Goal: Information Seeking & Learning: Learn about a topic

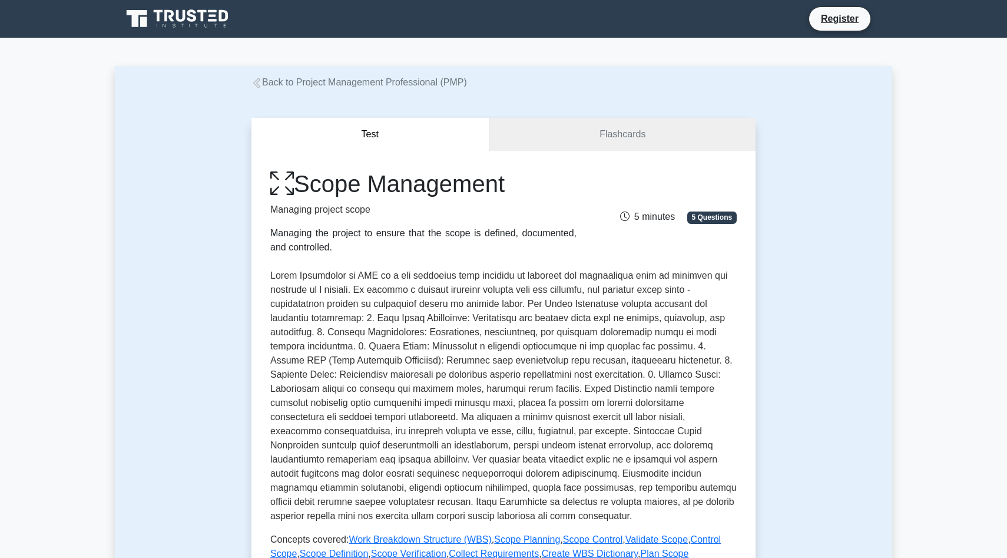
click at [258, 85] on icon at bounding box center [256, 83] width 7 height 11
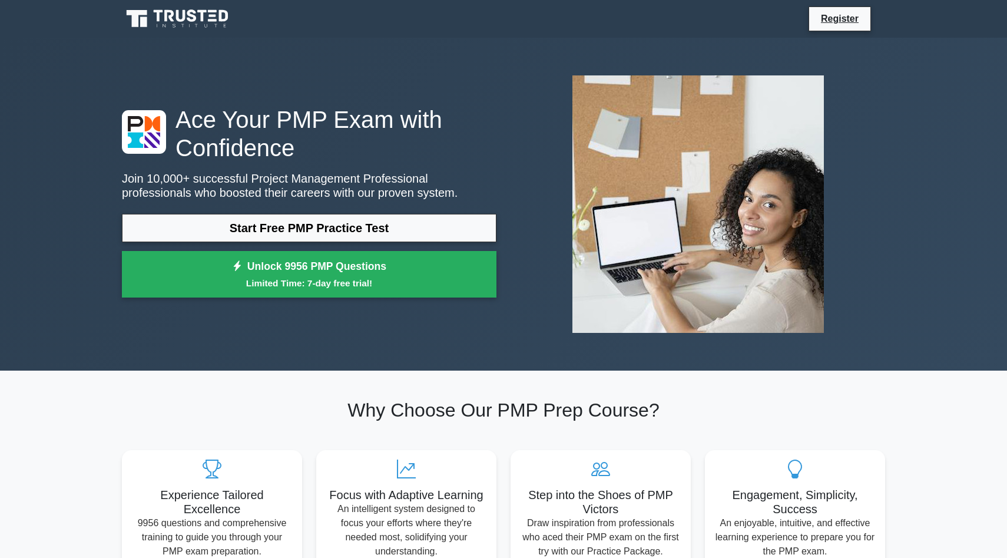
click at [171, 20] on icon at bounding box center [169, 16] width 9 height 12
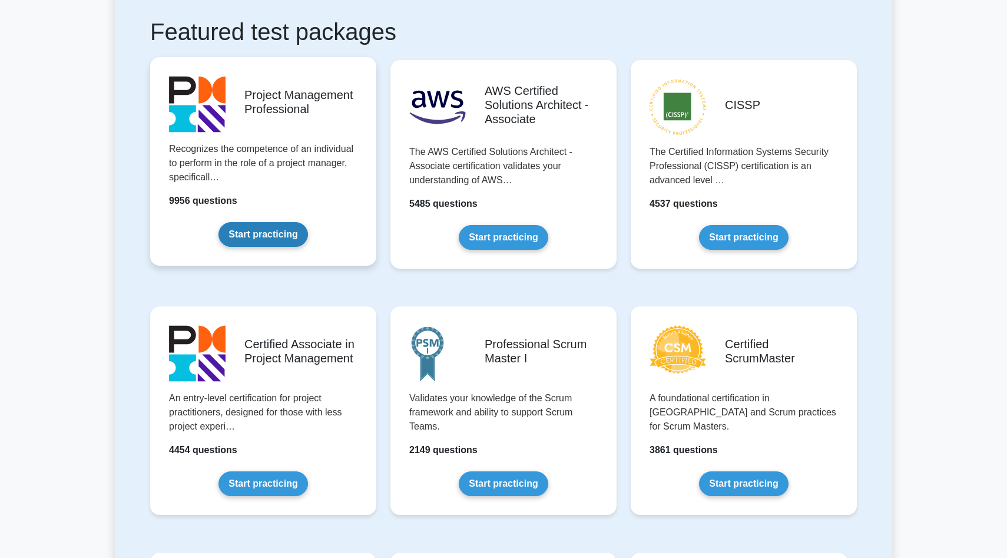
scroll to position [215, 0]
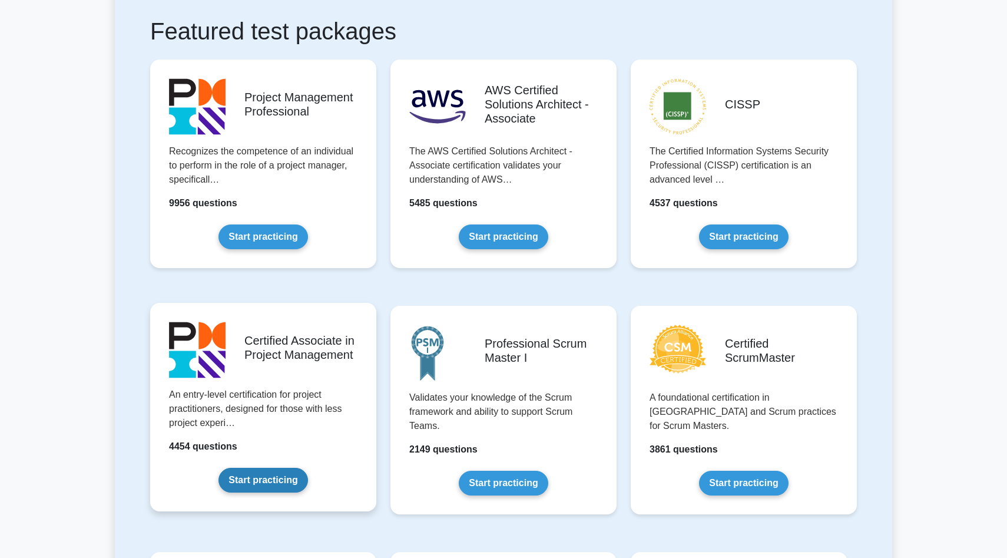
click at [307, 468] on link "Start practicing" at bounding box center [262, 480] width 89 height 25
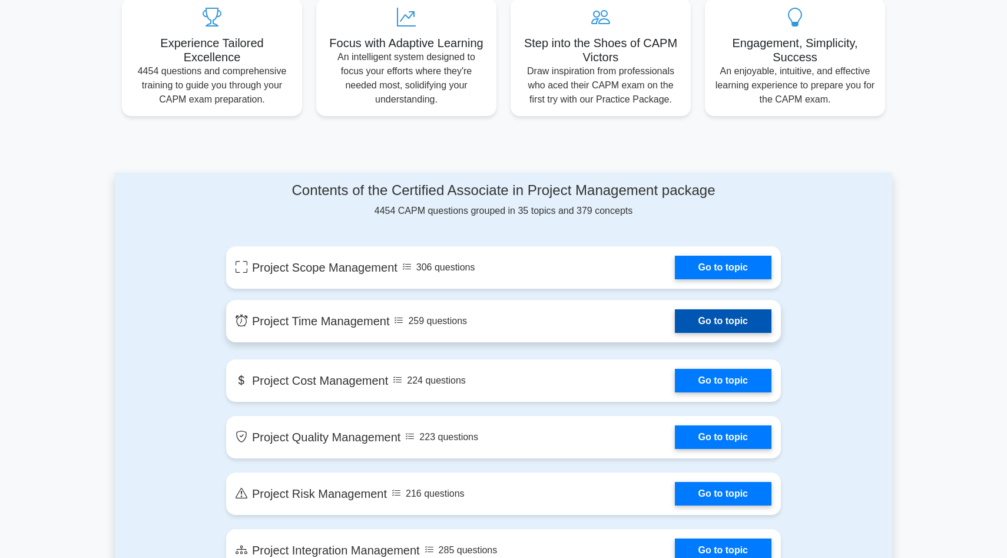
scroll to position [463, 0]
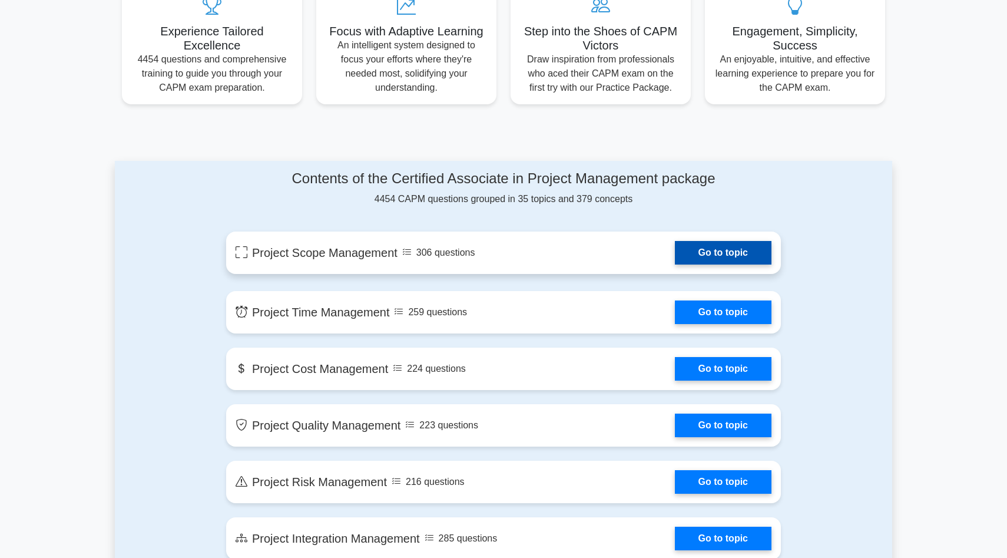
click at [702, 249] on link "Go to topic" at bounding box center [723, 253] width 97 height 24
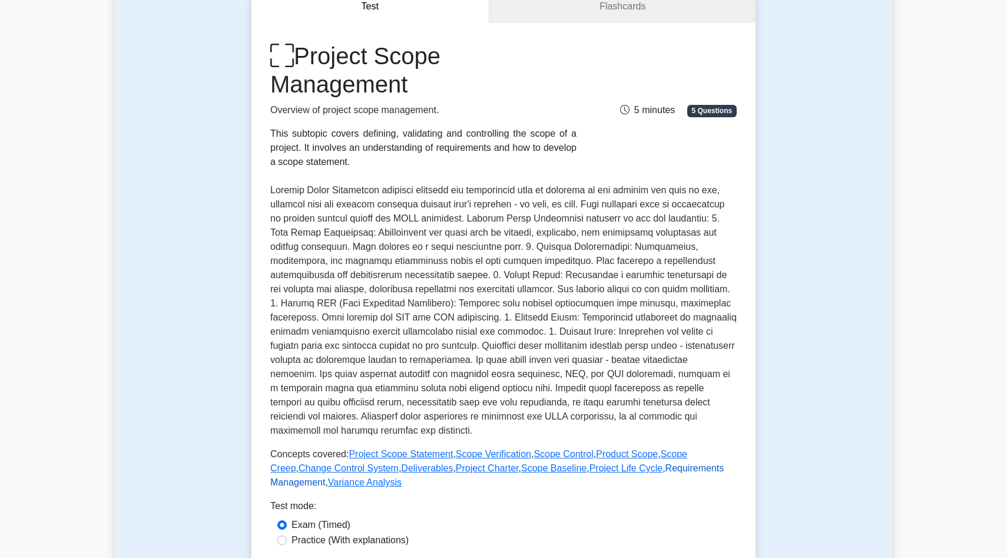
scroll to position [128, 0]
